Goal: Transaction & Acquisition: Purchase product/service

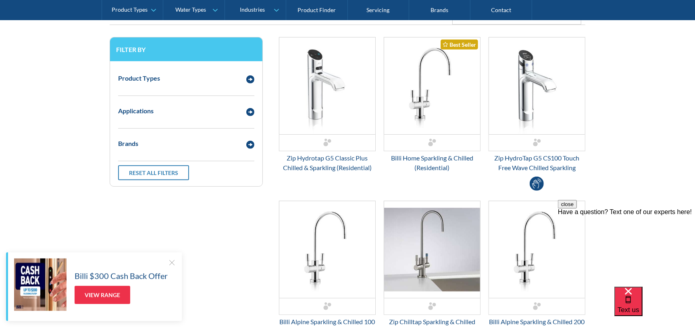
scroll to position [201, 0]
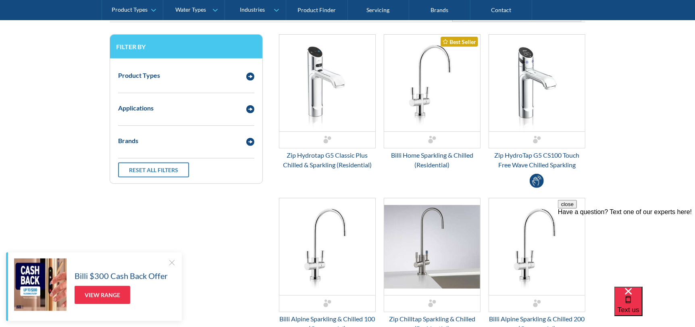
click at [576, 208] on button "close" at bounding box center [566, 203] width 19 height 8
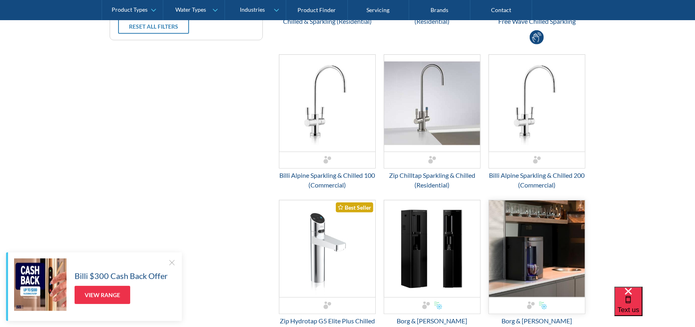
scroll to position [282, 0]
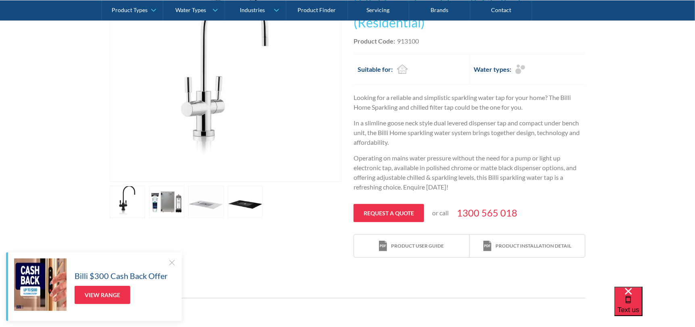
scroll to position [201, 0]
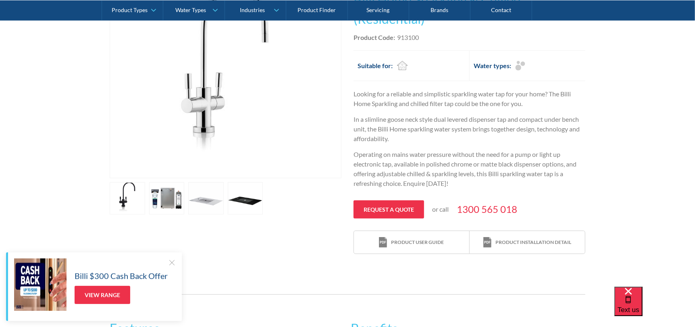
click at [176, 202] on link "open lightbox" at bounding box center [166, 198] width 35 height 32
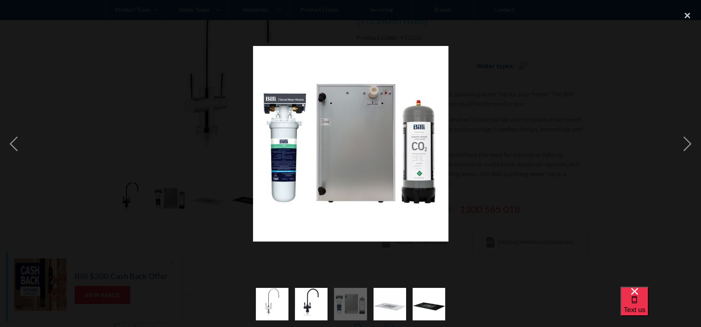
click at [384, 301] on img "show item 4 of 5" at bounding box center [390, 304] width 33 height 33
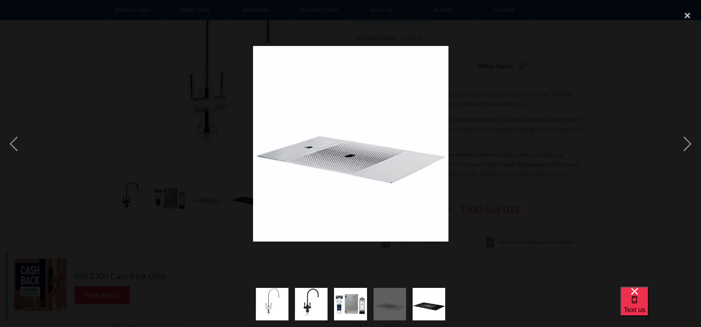
click at [422, 301] on img "show item 5 of 5" at bounding box center [429, 304] width 33 height 33
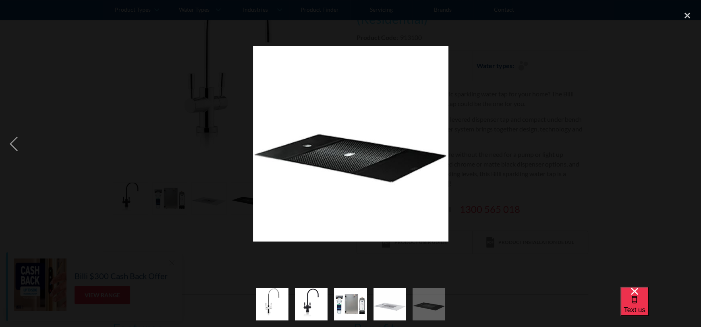
click at [346, 301] on img "show item 3 of 5" at bounding box center [350, 304] width 33 height 33
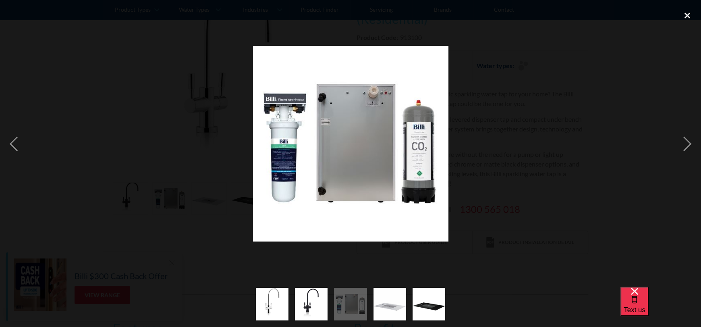
click at [694, 10] on div "close lightbox" at bounding box center [687, 15] width 27 height 18
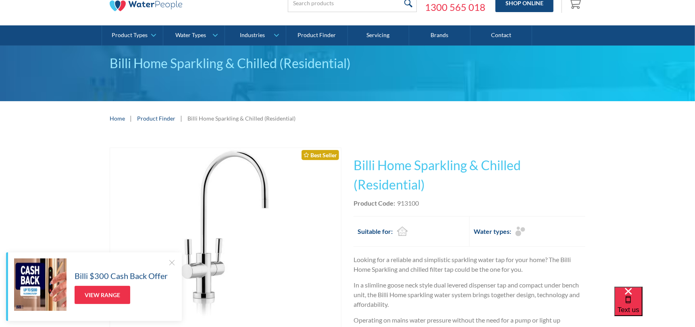
scroll to position [40, 0]
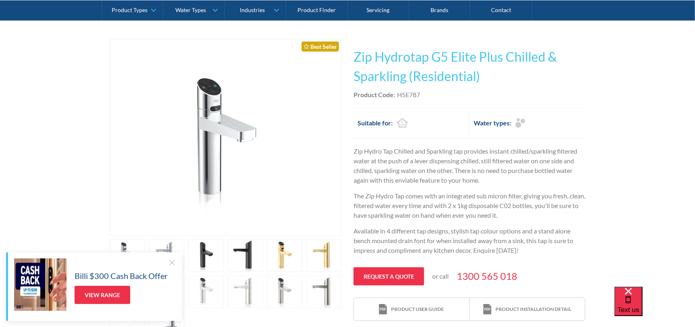
scroll to position [120, 0]
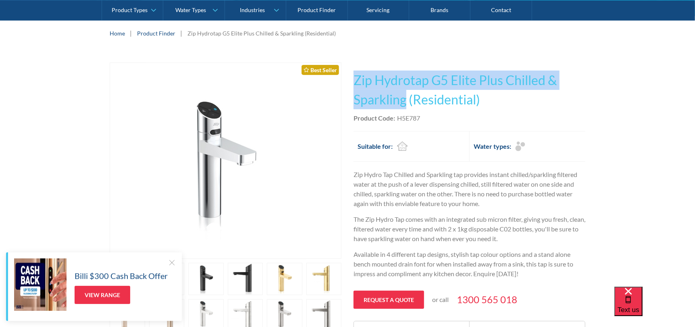
drag, startPoint x: 356, startPoint y: 79, endPoint x: 407, endPoint y: 104, distance: 56.8
click at [407, 104] on h1 "Zip Hydrotap G5 Elite Plus Chilled & Sparkling (Residential)" at bounding box center [469, 90] width 232 height 39
copy h1 "Zip Hydrotap G5 Elite Plus Chilled & Sparkling"
